Goal: Use online tool/utility: Utilize a website feature to perform a specific function

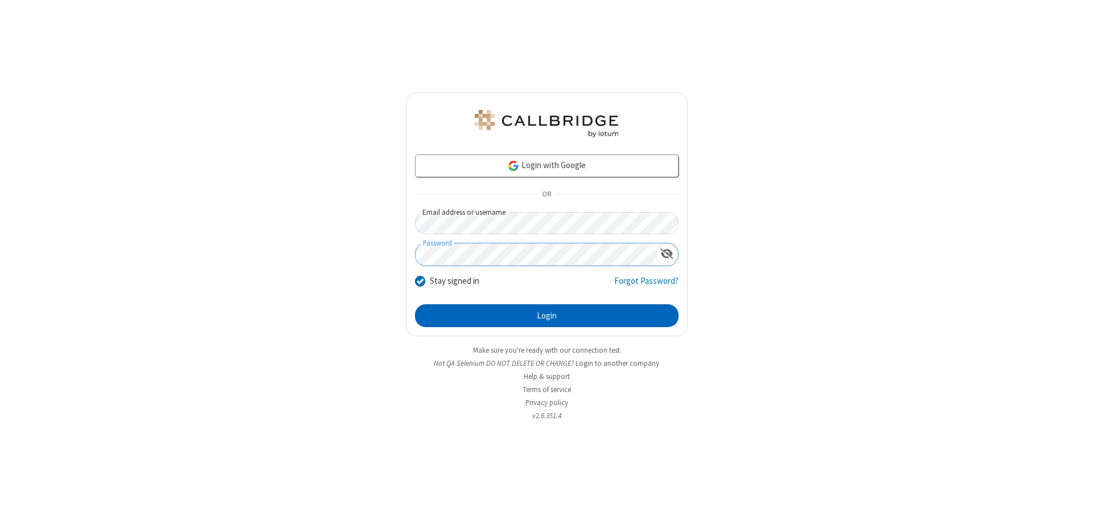
click at [547, 315] on button "Login" at bounding box center [547, 315] width 264 height 23
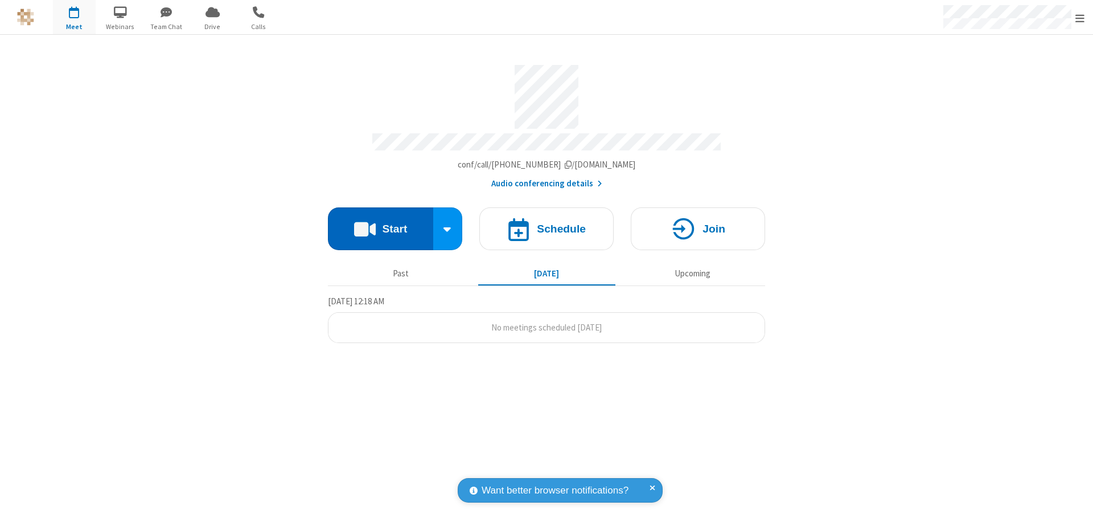
click at [380, 223] on button "Start" at bounding box center [380, 228] width 105 height 43
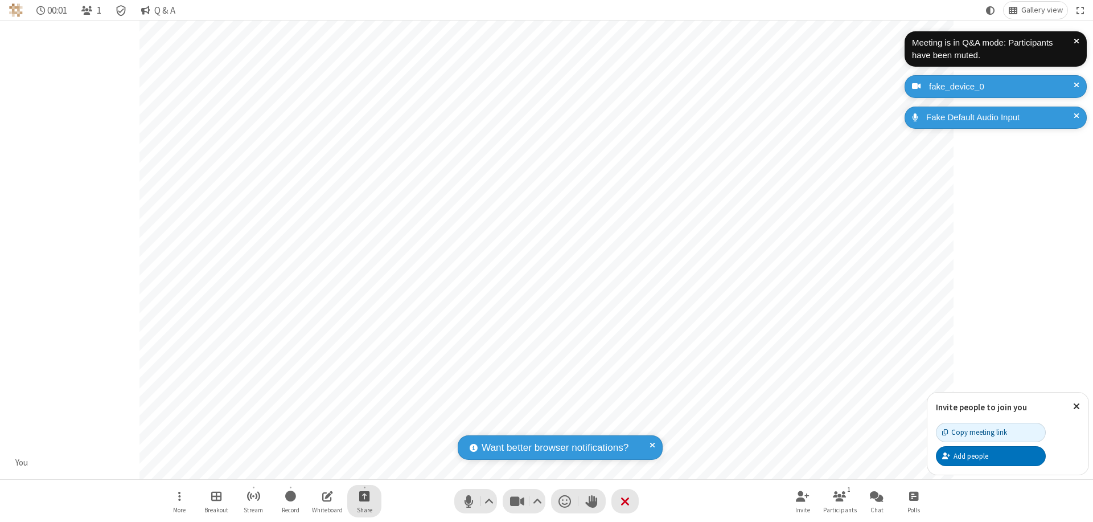
click at [364, 495] on span "Start sharing" at bounding box center [364, 496] width 11 height 14
click at [318, 448] on span "Present files & media" at bounding box center [318, 449] width 13 height 10
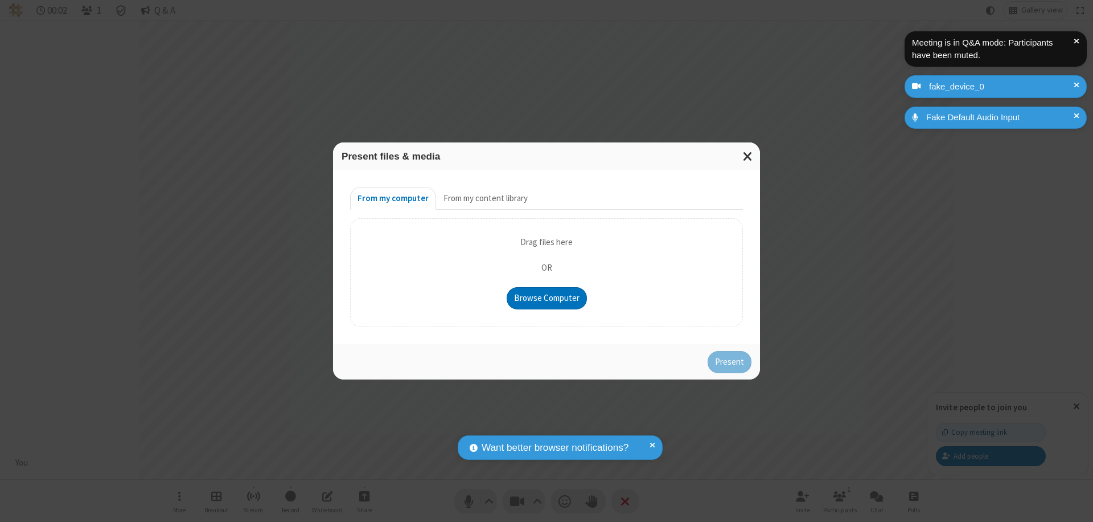
type input "C:\fakepath\doc_test.docx"
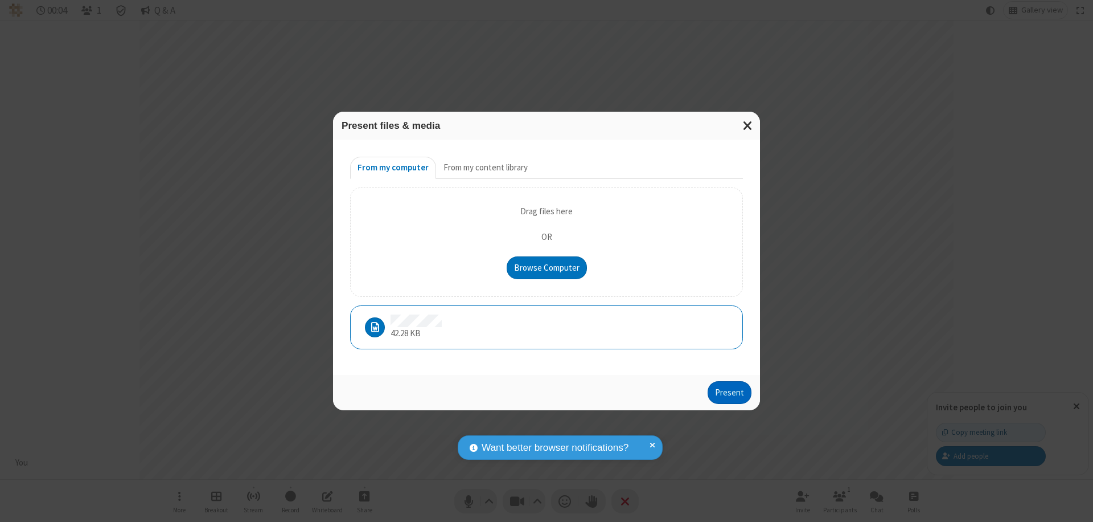
click at [731, 392] on button "Present" at bounding box center [730, 392] width 44 height 23
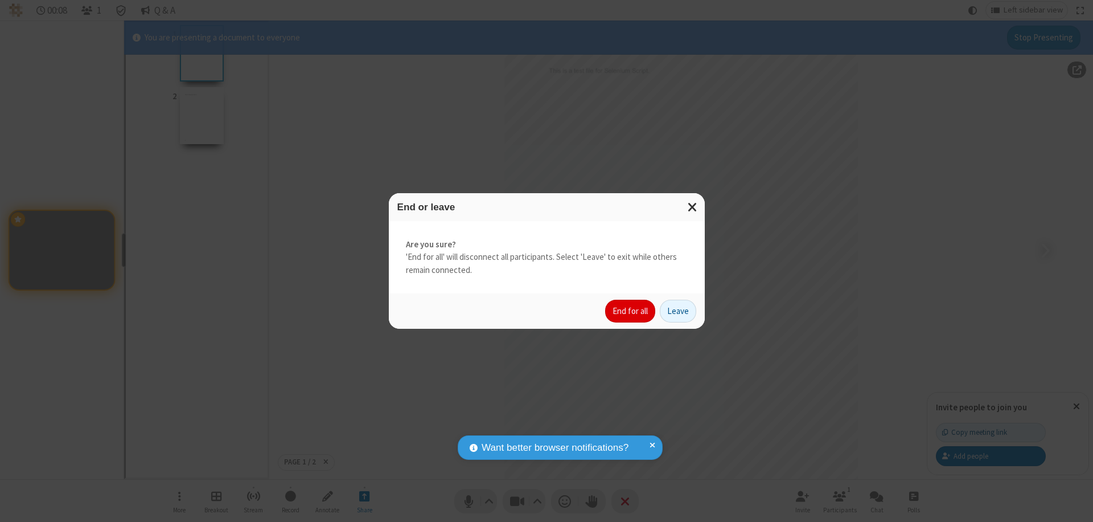
click at [631, 311] on button "End for all" at bounding box center [630, 311] width 50 height 23
